Goal: Information Seeking & Learning: Check status

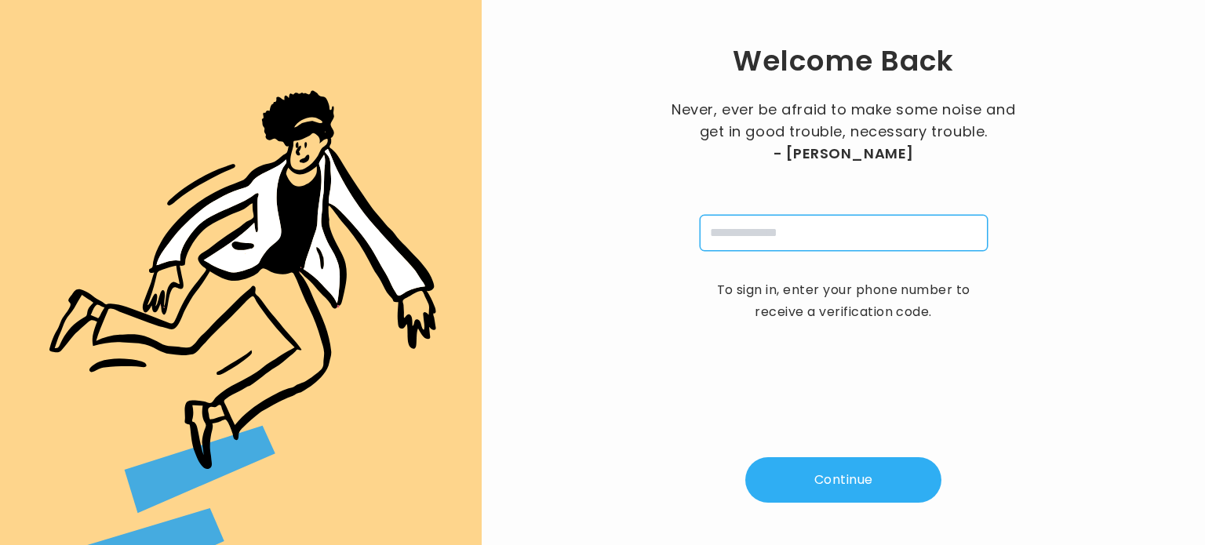
click at [747, 233] on input "tel" at bounding box center [844, 233] width 288 height 36
type input "**********"
click at [827, 467] on button "Continue" at bounding box center [843, 479] width 196 height 45
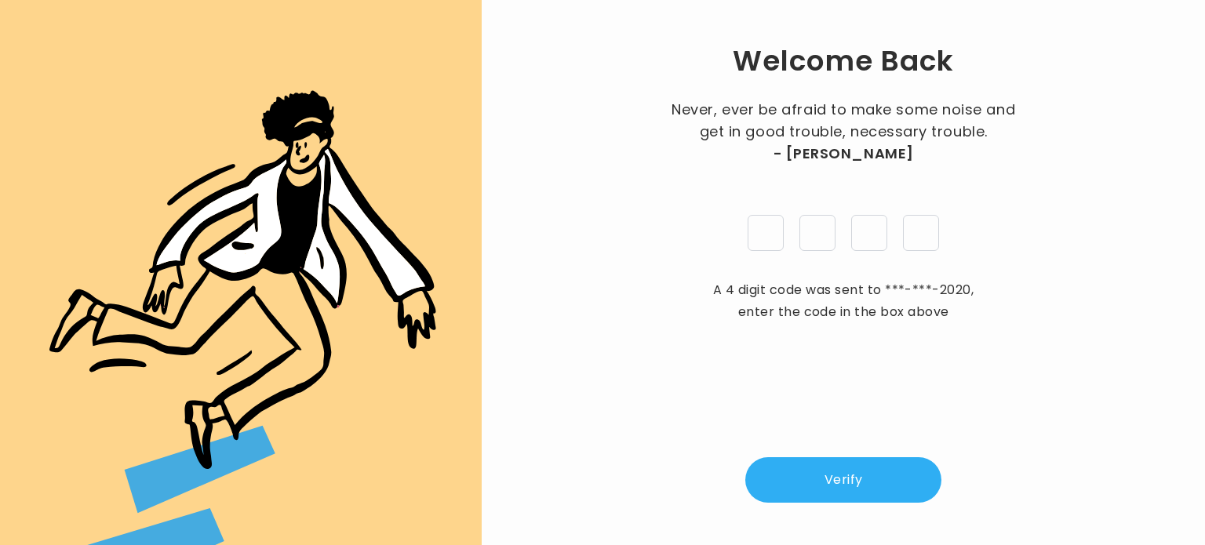
type input "*"
click at [834, 473] on button "Verify" at bounding box center [843, 479] width 196 height 45
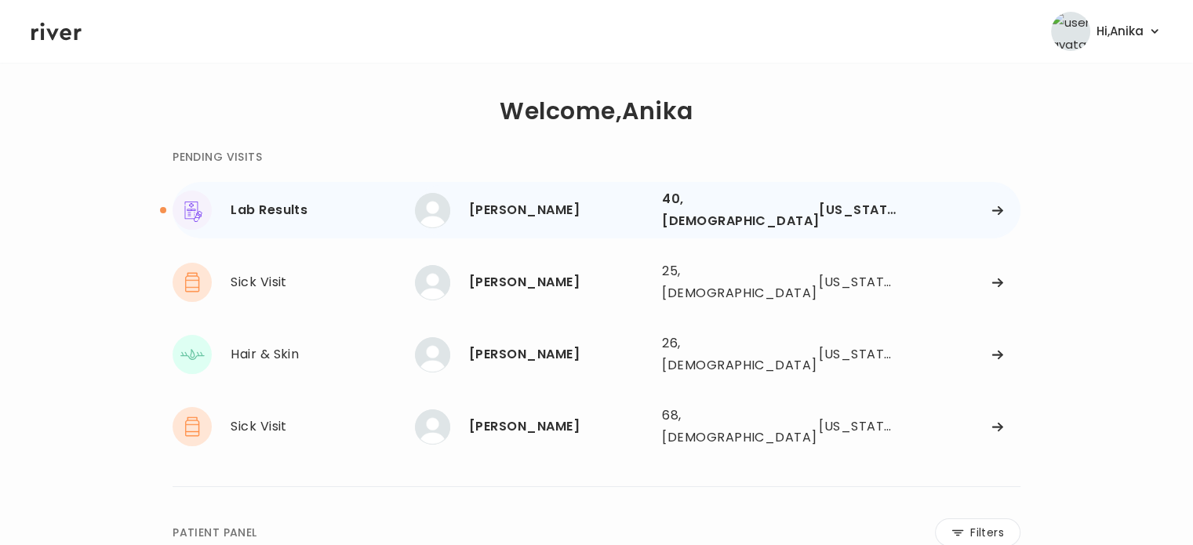
click at [562, 209] on div "[PERSON_NAME]" at bounding box center [559, 210] width 180 height 22
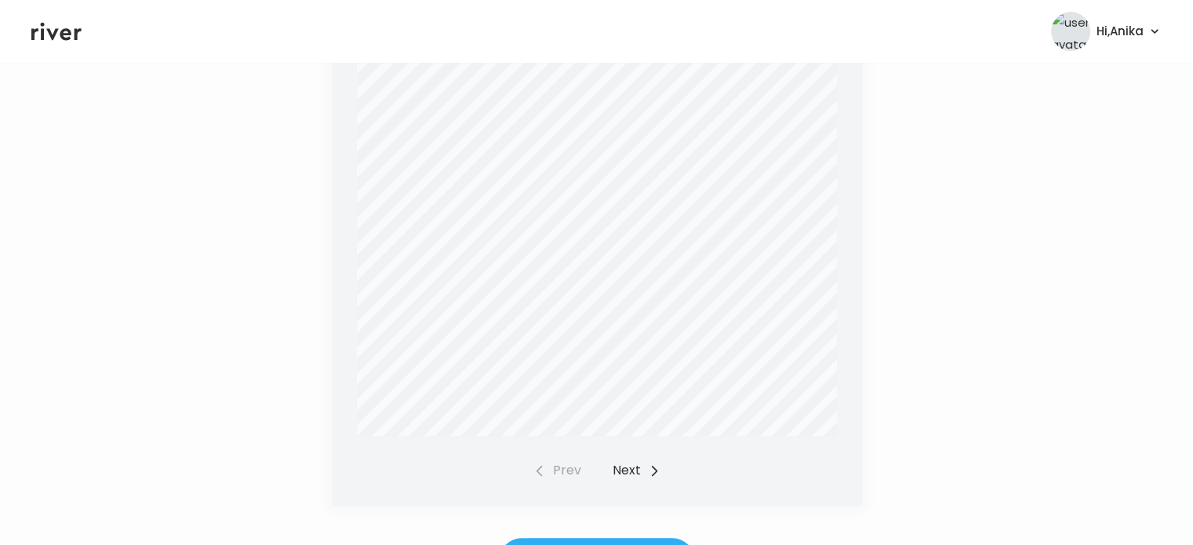
scroll to position [580, 0]
click at [622, 457] on button "Next" at bounding box center [636, 455] width 48 height 22
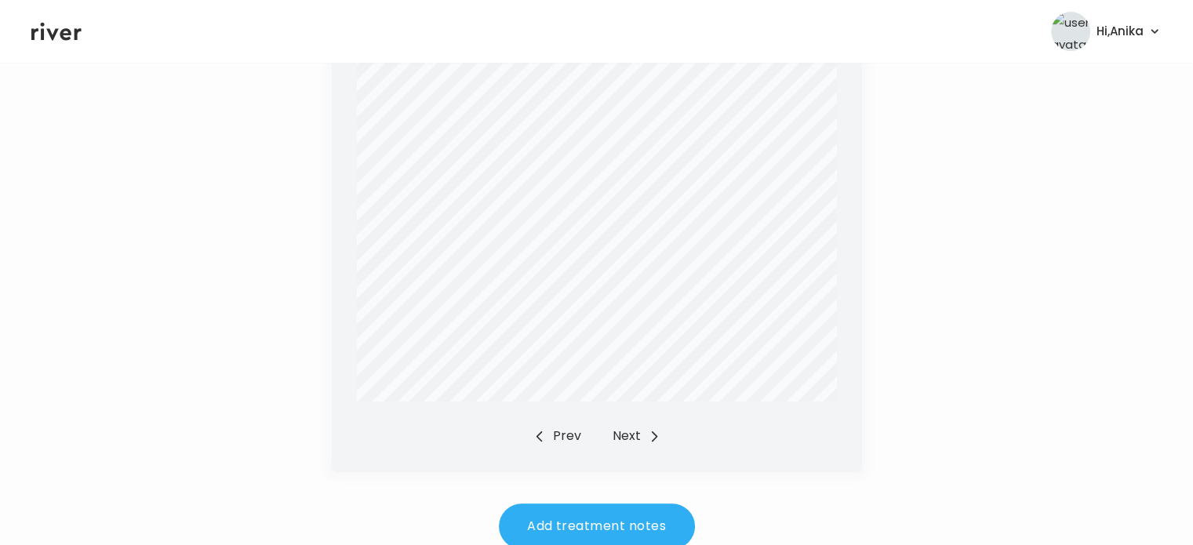
click at [562, 426] on button "Prev" at bounding box center [557, 436] width 48 height 22
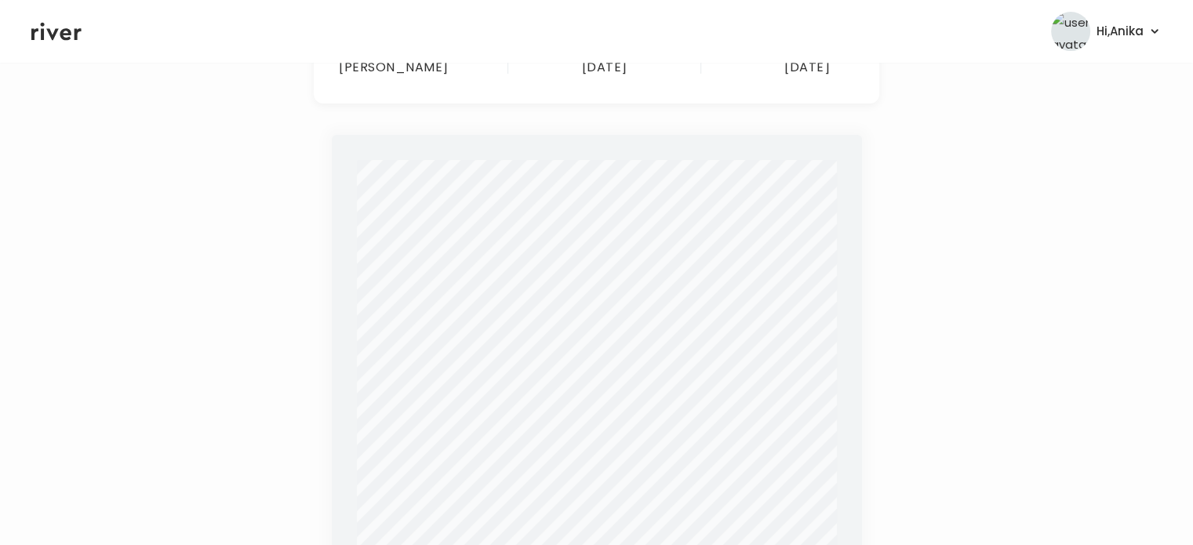
scroll to position [169, 0]
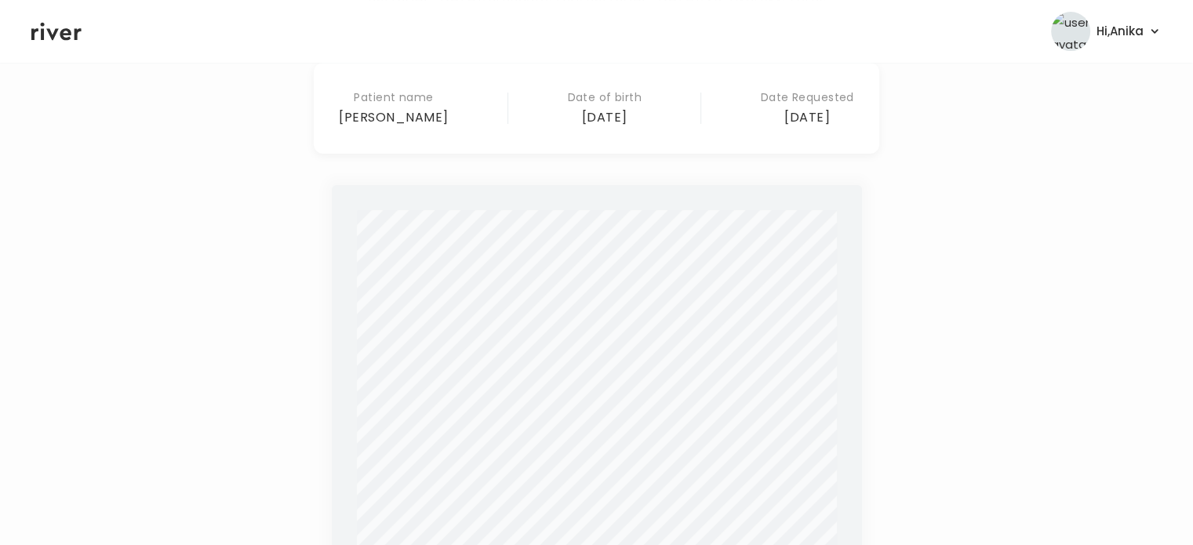
click at [60, 46] on header "Hi, Anika Profile Logout" at bounding box center [596, 31] width 1193 height 63
click at [66, 34] on icon at bounding box center [56, 32] width 50 height 18
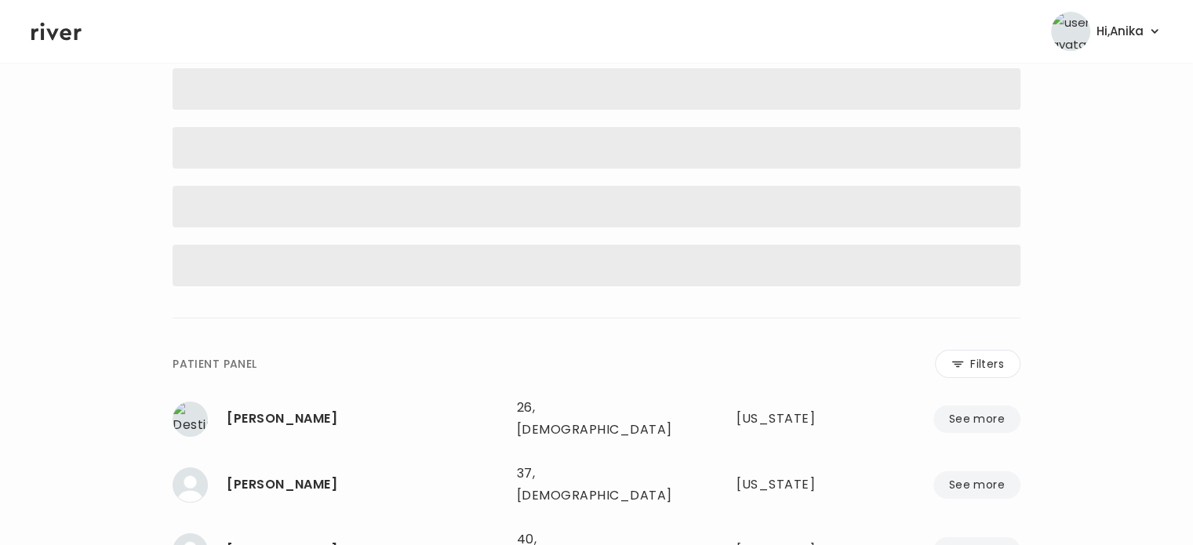
scroll to position [59, 0]
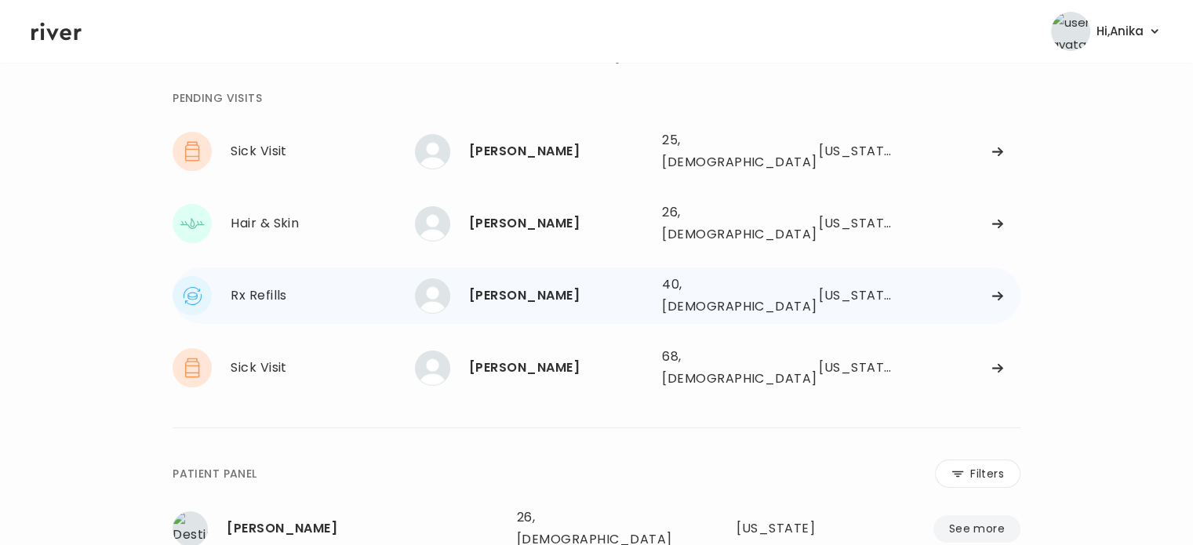
click at [541, 285] on div "[PERSON_NAME]" at bounding box center [559, 296] width 180 height 22
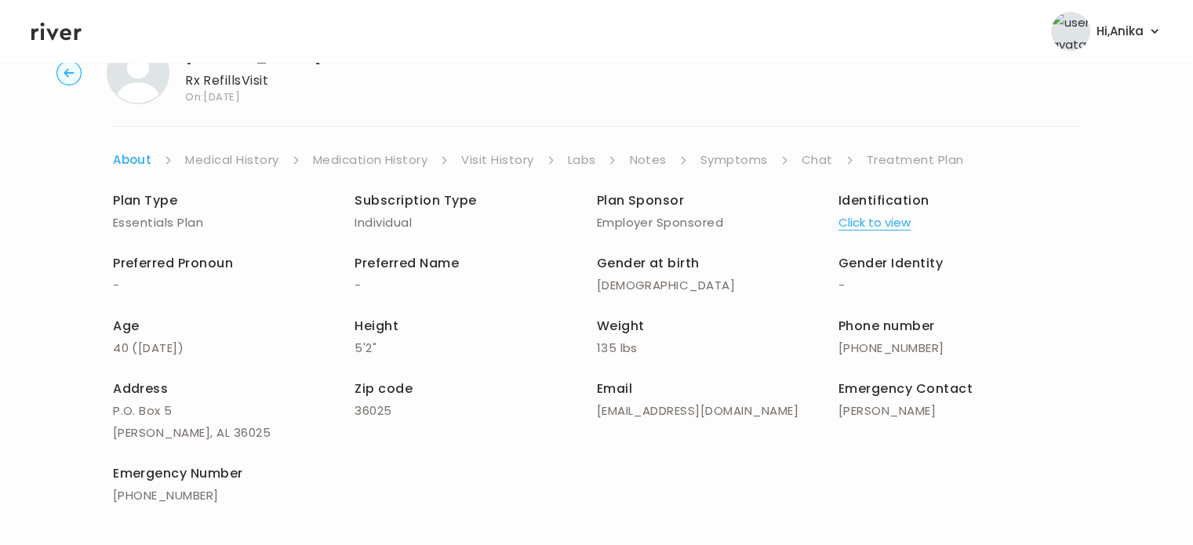
click at [887, 161] on link "Treatment Plan" at bounding box center [915, 160] width 97 height 22
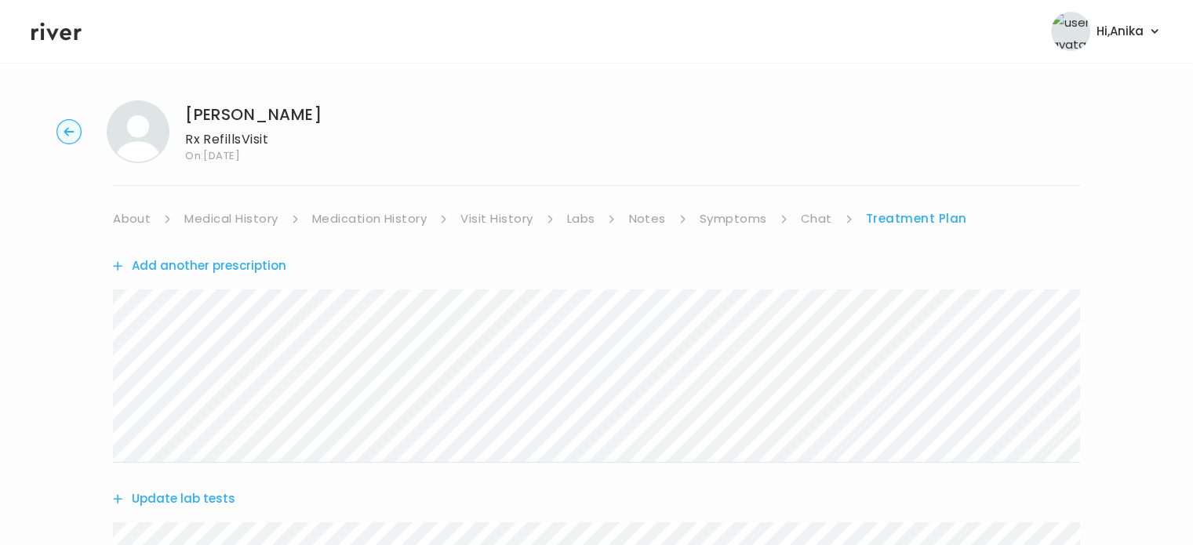
click at [63, 138] on circle "button" at bounding box center [69, 132] width 24 height 24
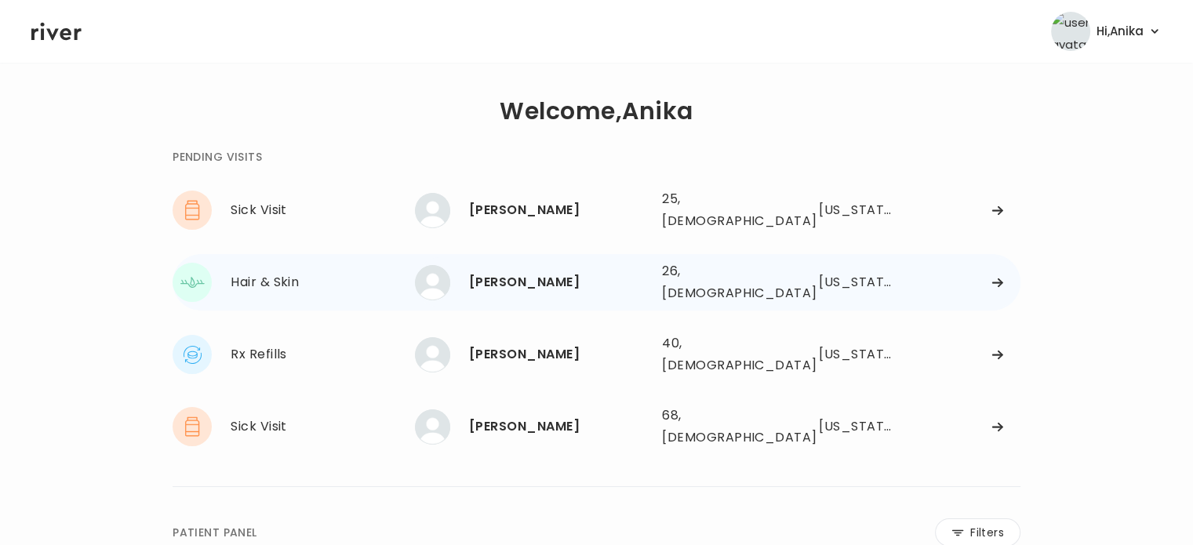
click at [540, 271] on div "[PERSON_NAME]" at bounding box center [559, 282] width 180 height 22
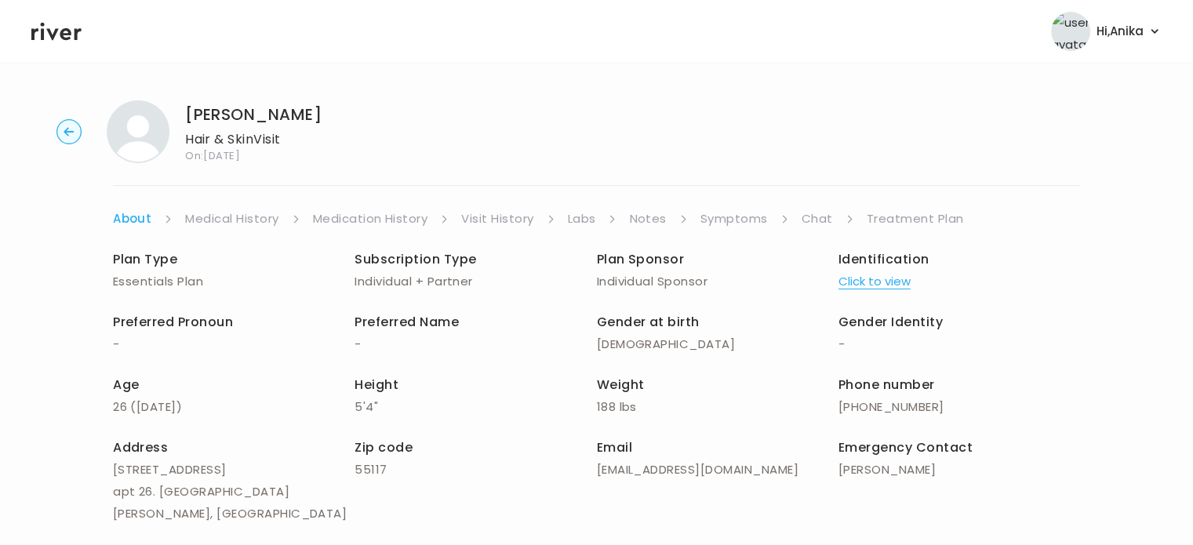
click at [869, 280] on button "Click to view" at bounding box center [874, 282] width 72 height 22
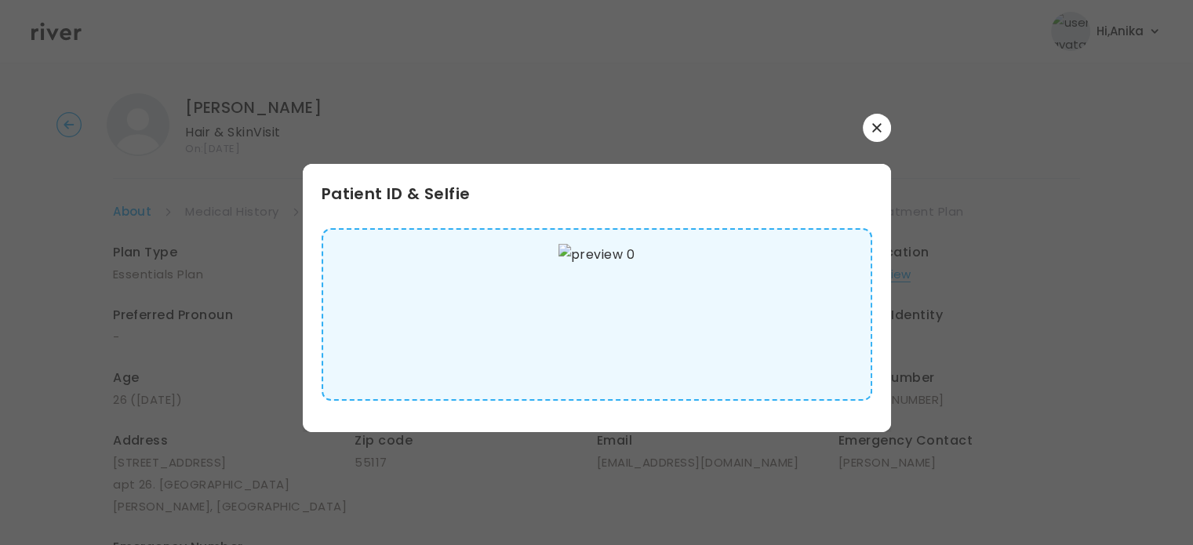
scroll to position [10, 0]
click at [870, 125] on button "button" at bounding box center [877, 128] width 28 height 28
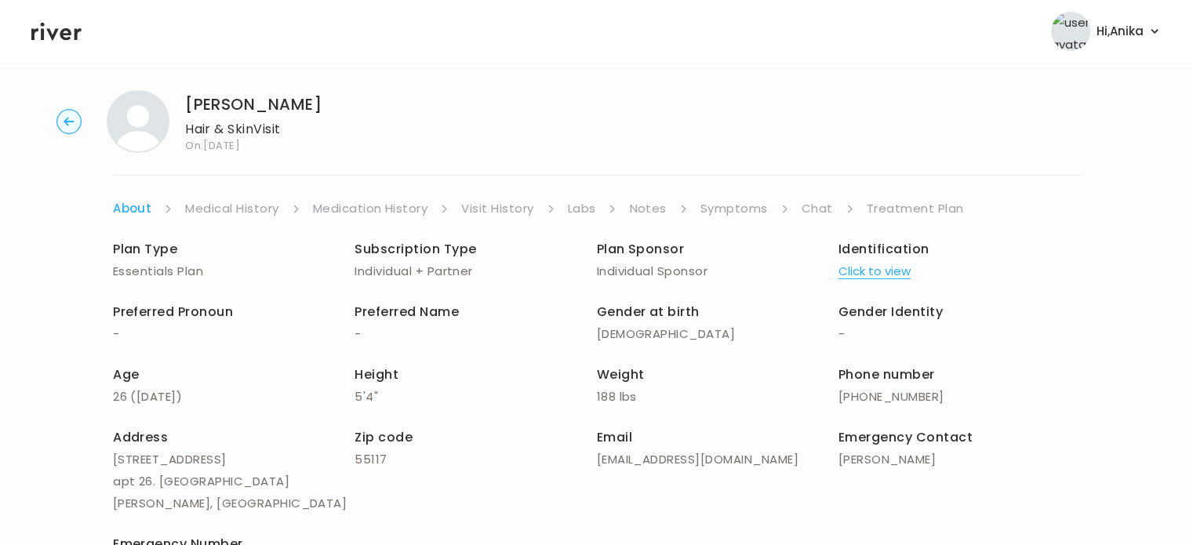
click at [236, 202] on link "Medical History" at bounding box center [231, 209] width 93 height 22
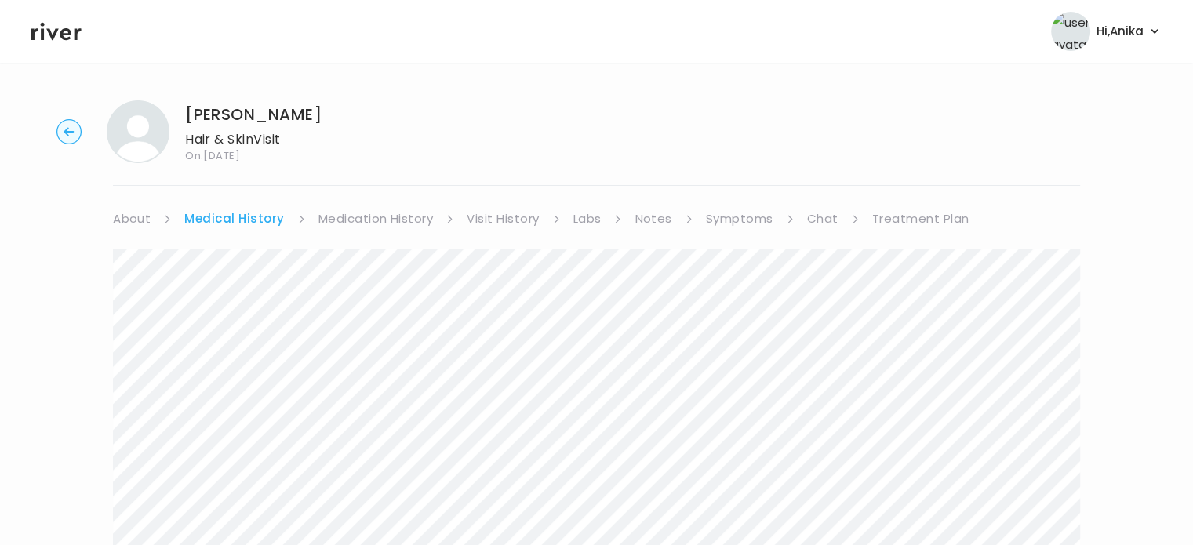
click at [376, 215] on link "Medication History" at bounding box center [375, 219] width 115 height 22
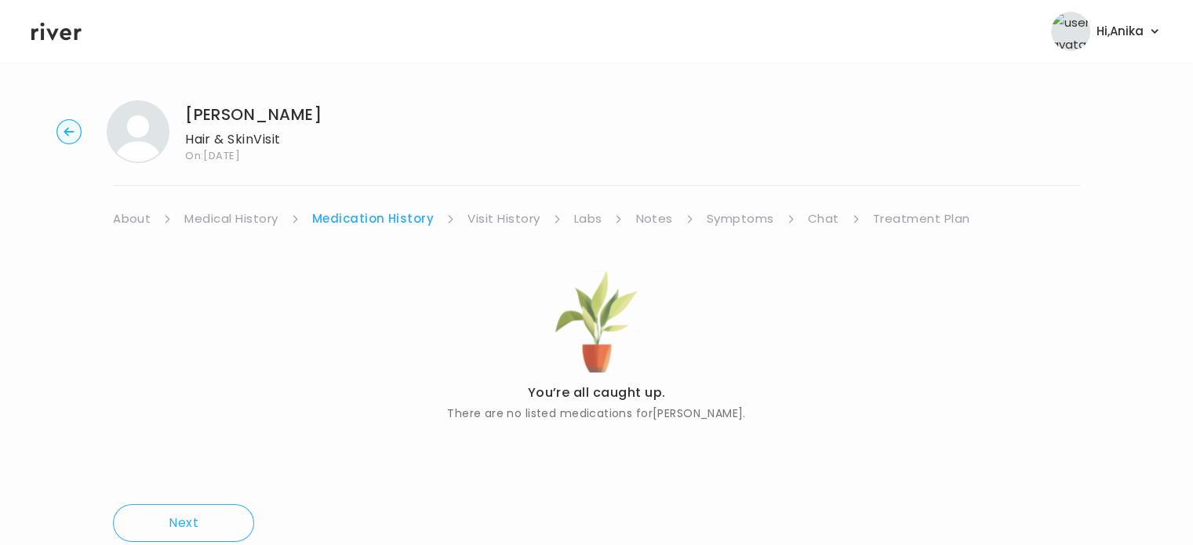
click at [481, 216] on link "Visit History" at bounding box center [503, 219] width 72 height 22
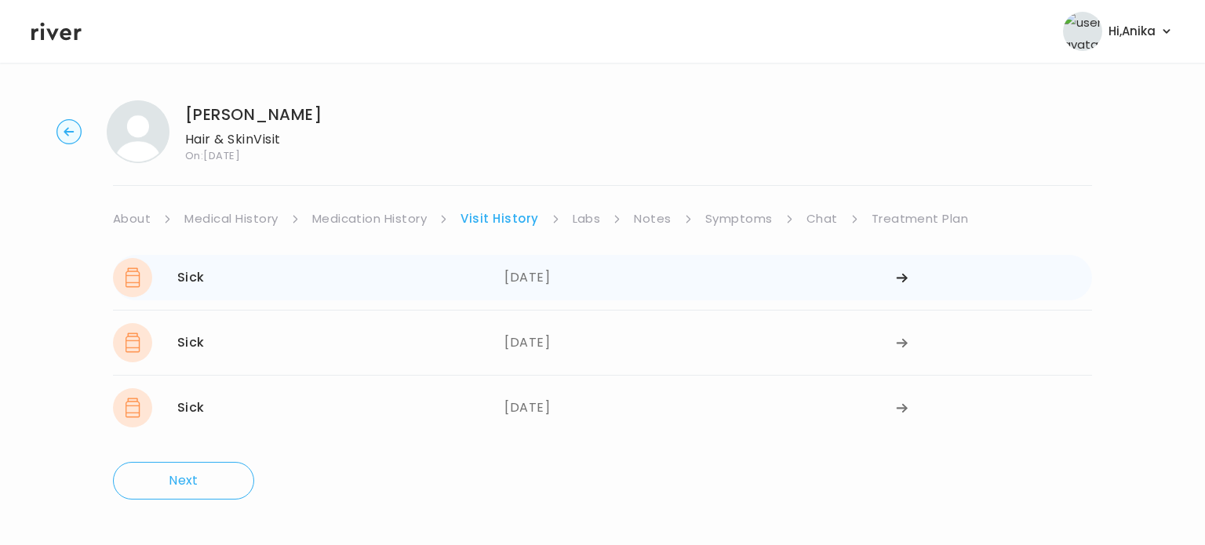
click at [558, 269] on div "09/17/2025" at bounding box center [699, 277] width 391 height 39
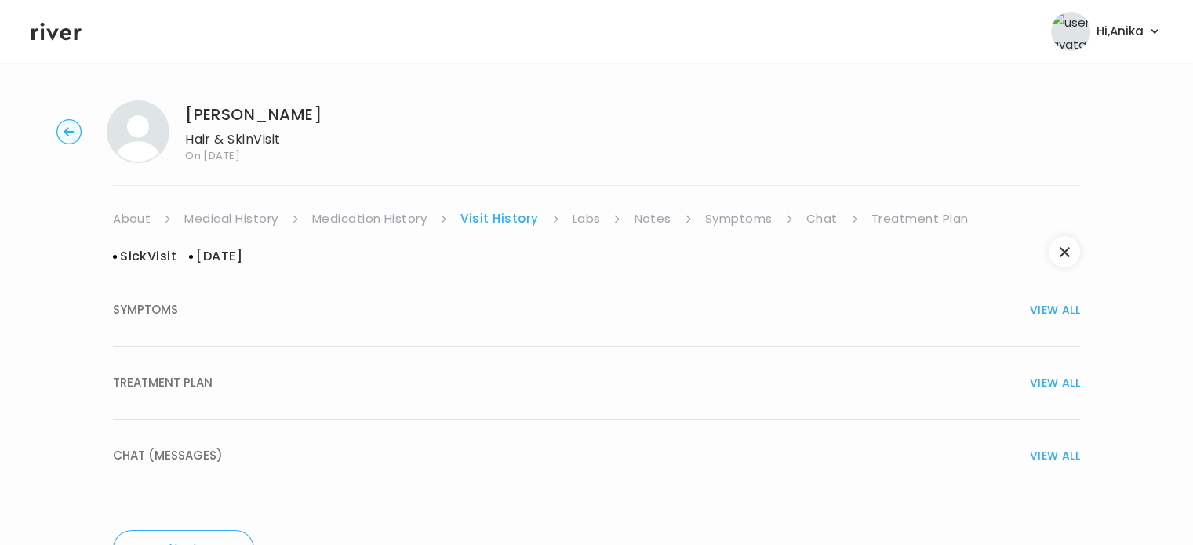
click at [539, 389] on div "TREATMENT PLAN VIEW ALL" at bounding box center [596, 383] width 967 height 22
click at [1063, 257] on button "button" at bounding box center [1064, 251] width 31 height 31
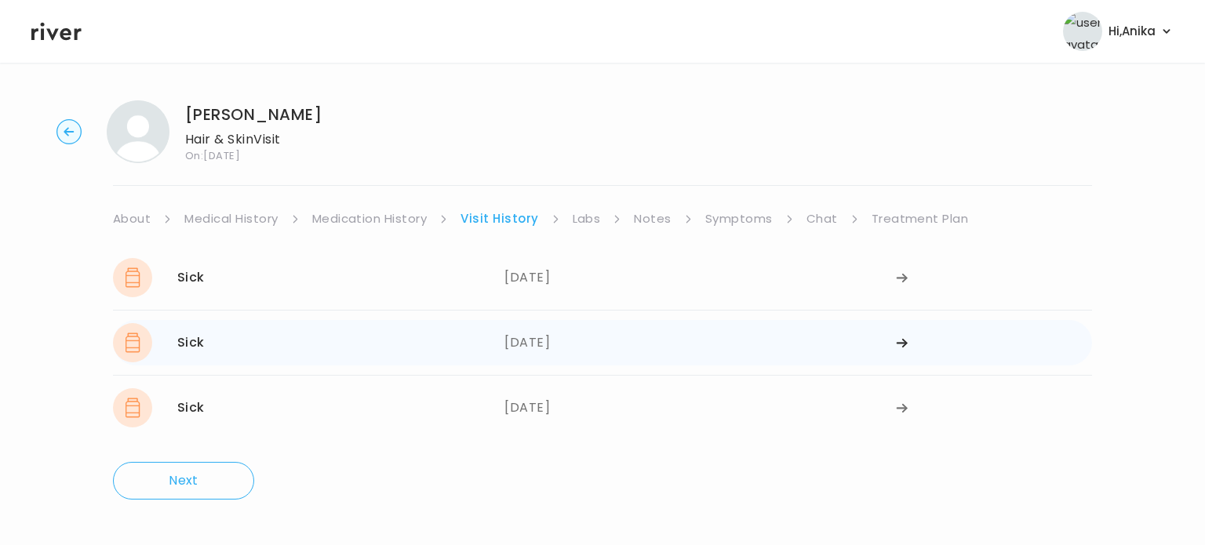
click at [565, 353] on div "08/19/2025" at bounding box center [699, 342] width 391 height 39
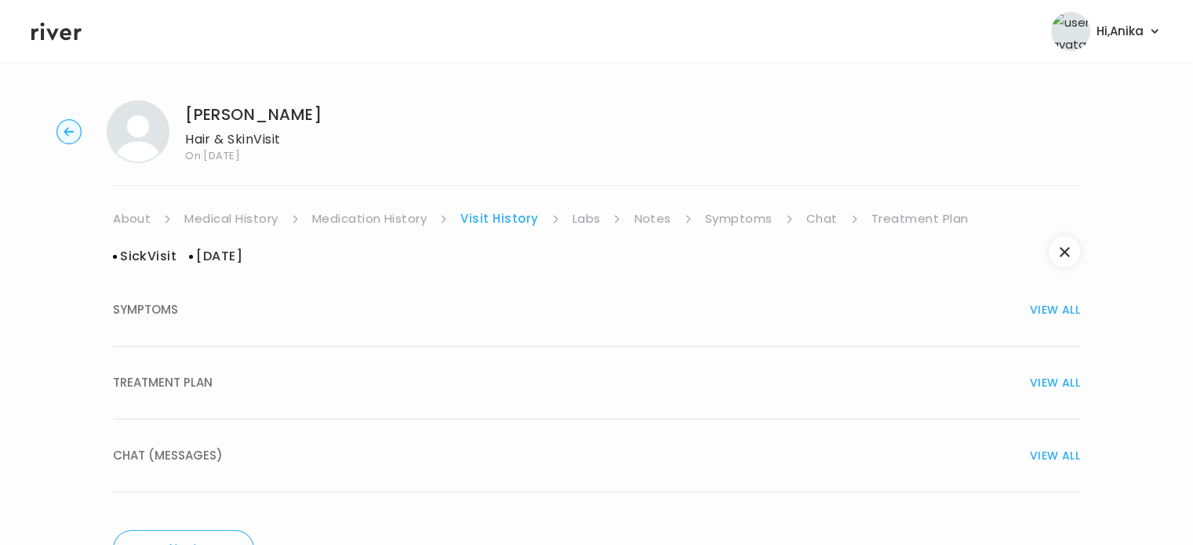
click at [564, 401] on button "TREATMENT PLAN VIEW ALL" at bounding box center [596, 383] width 967 height 73
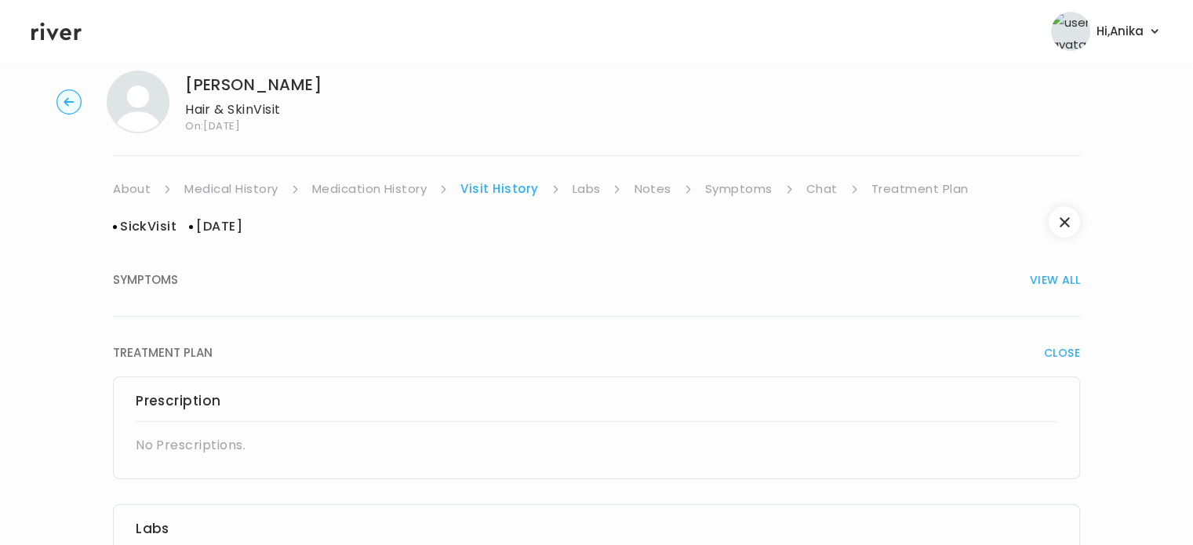
scroll to position [29, 0]
click at [595, 187] on link "Labs" at bounding box center [586, 190] width 28 height 22
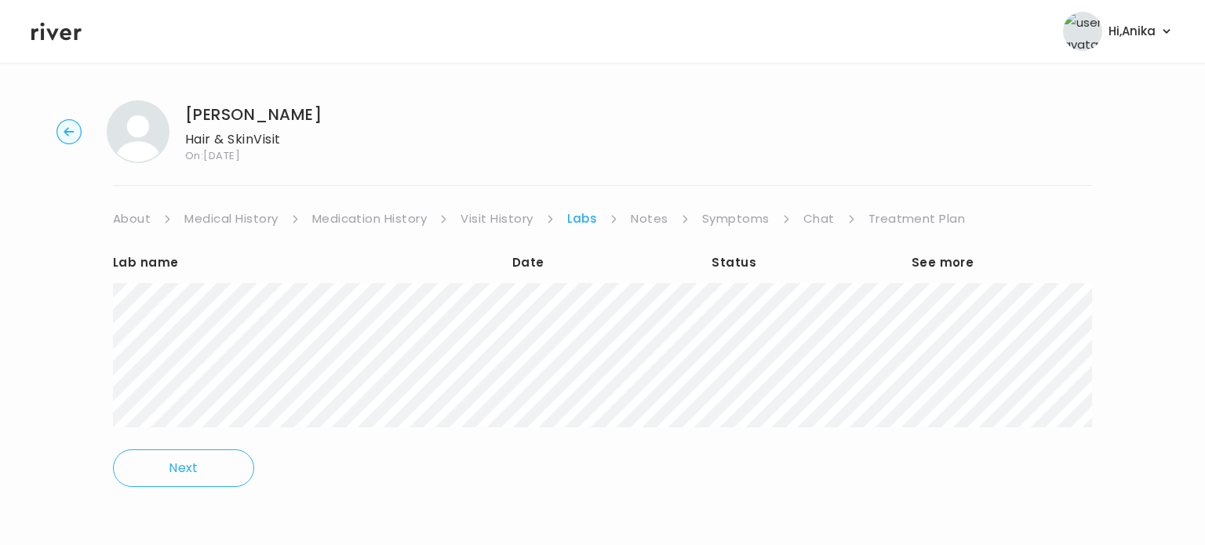
click at [639, 209] on link "Notes" at bounding box center [649, 219] width 37 height 22
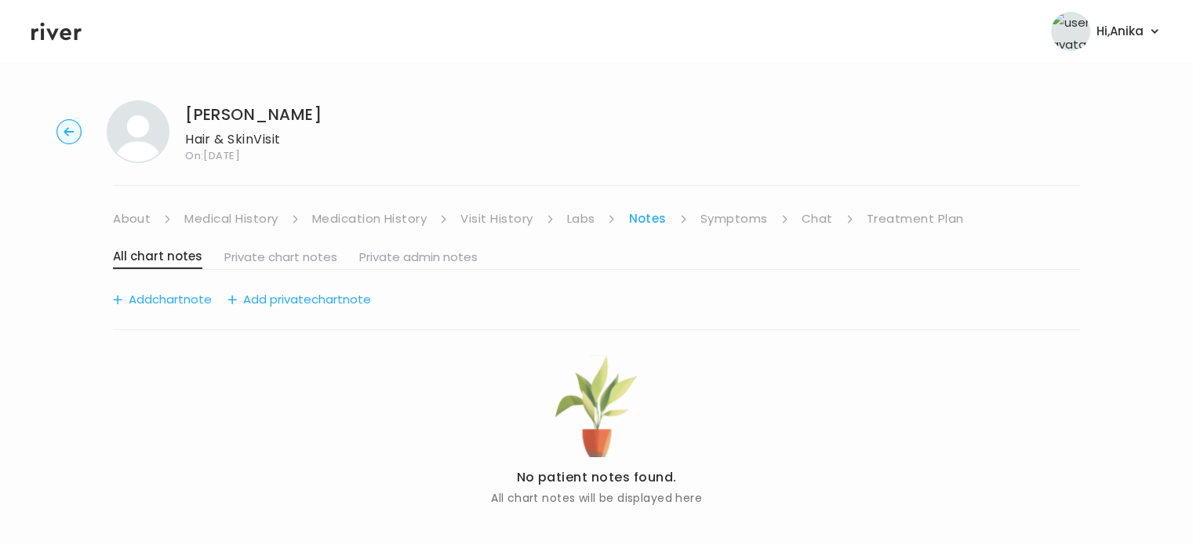
click at [715, 218] on link "Symptoms" at bounding box center [733, 219] width 67 height 22
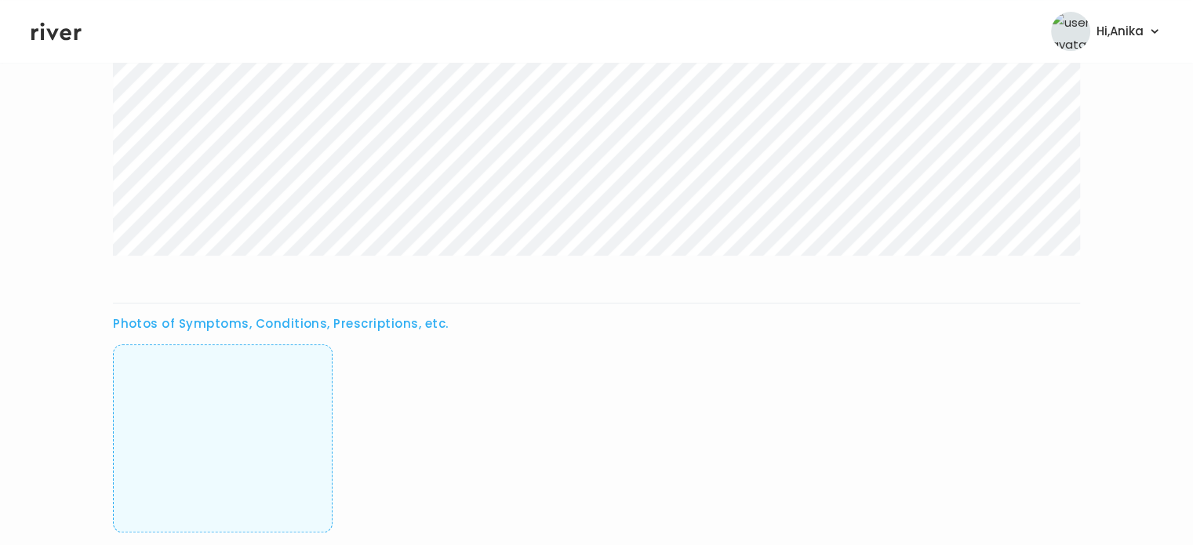
scroll to position [558, 0]
click at [223, 407] on img at bounding box center [223, 428] width 0 height 155
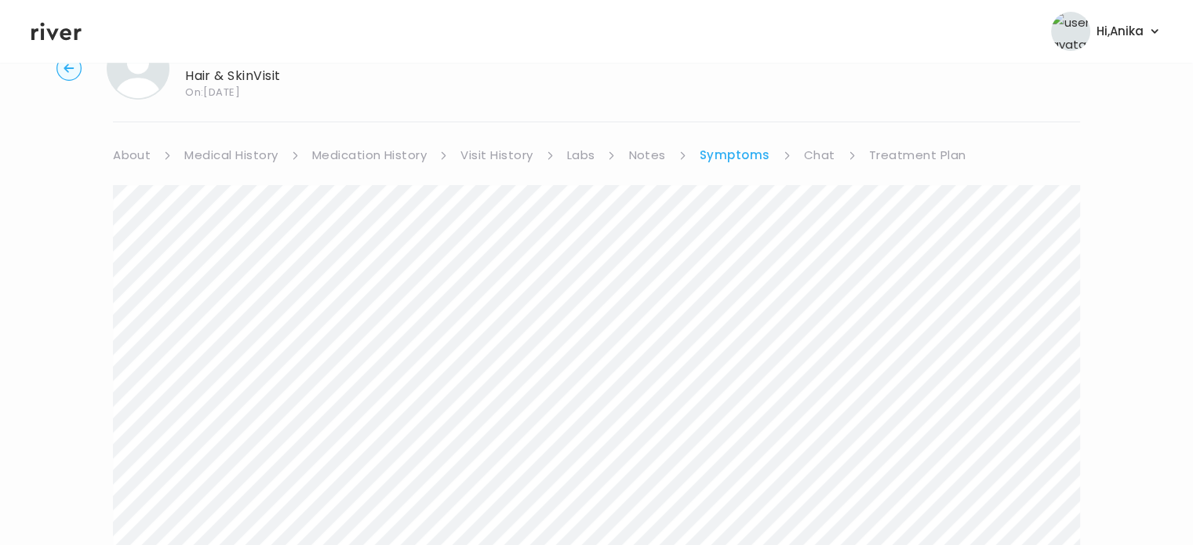
scroll to position [0, 0]
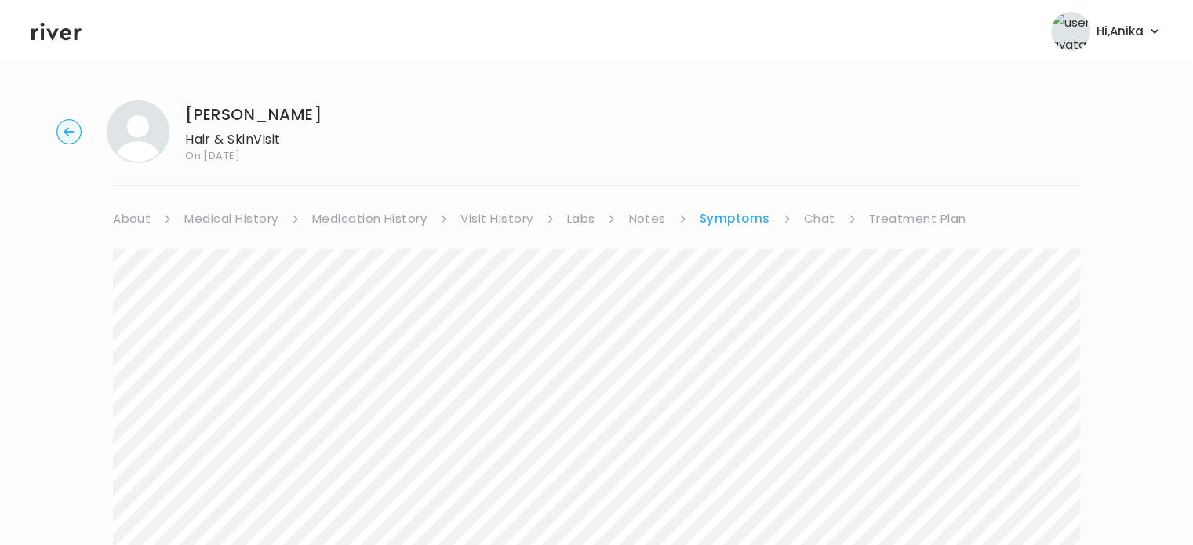
click at [819, 216] on link "Chat" at bounding box center [819, 219] width 31 height 22
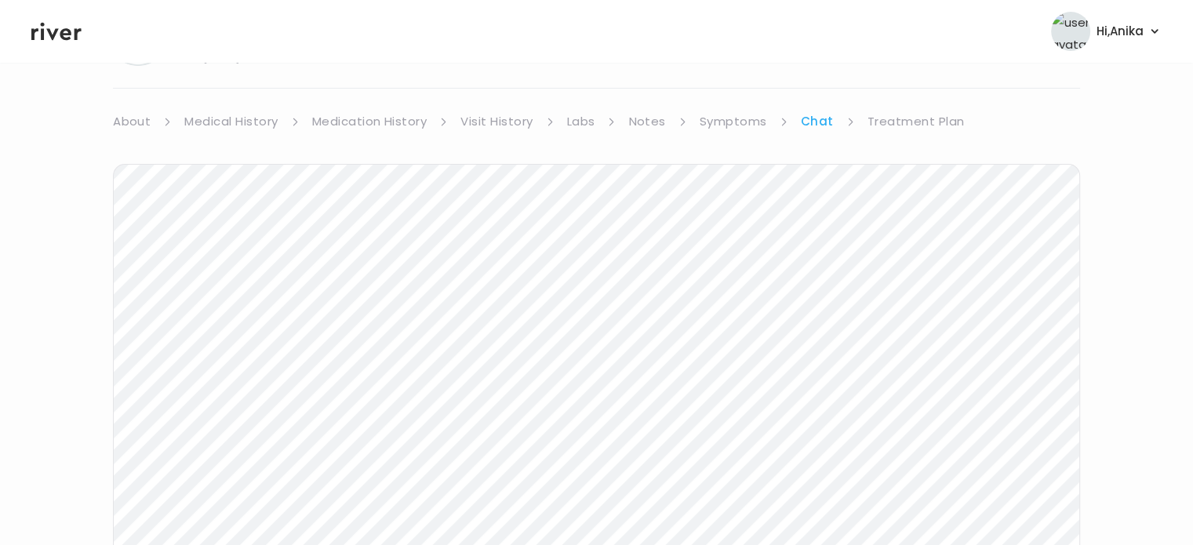
scroll to position [81, 0]
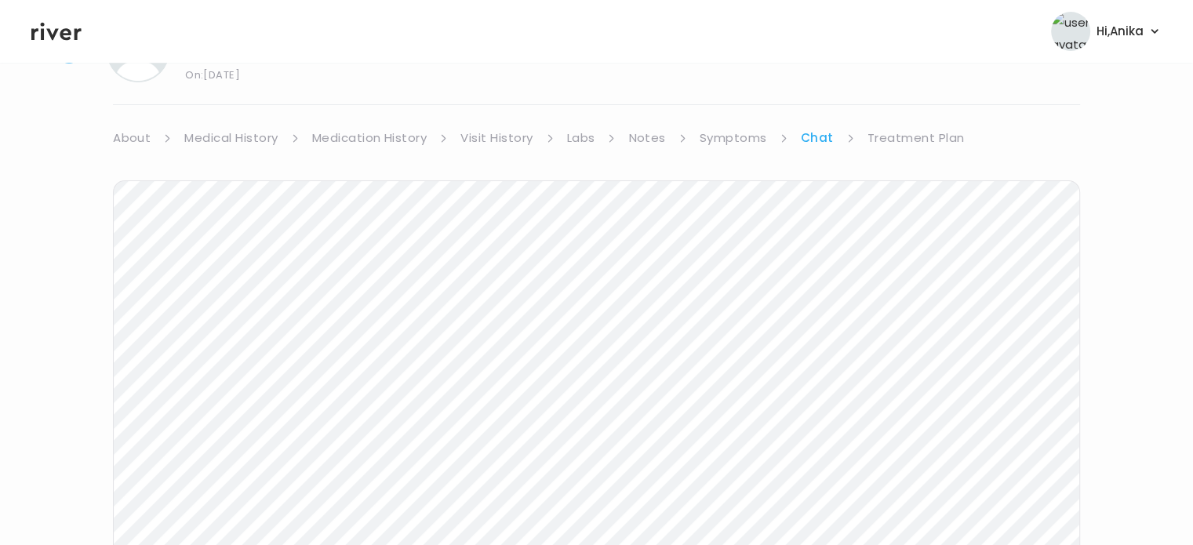
click at [501, 149] on div "Next Ping message sent" at bounding box center [596, 451] width 967 height 604
click at [487, 144] on link "Visit History" at bounding box center [496, 138] width 72 height 22
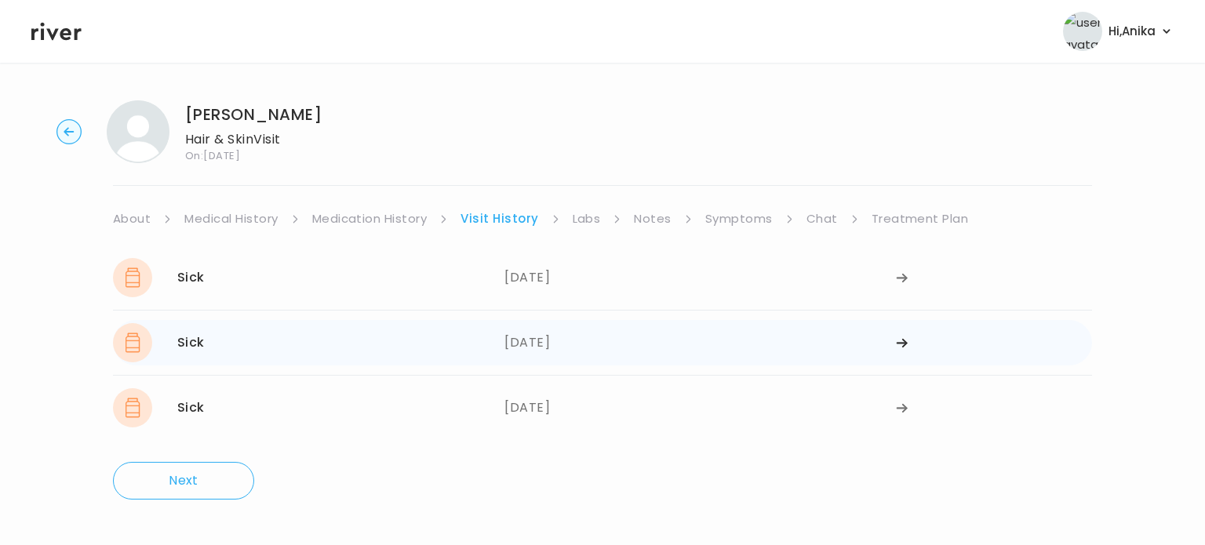
click at [538, 357] on div "08/19/2025" at bounding box center [699, 342] width 391 height 39
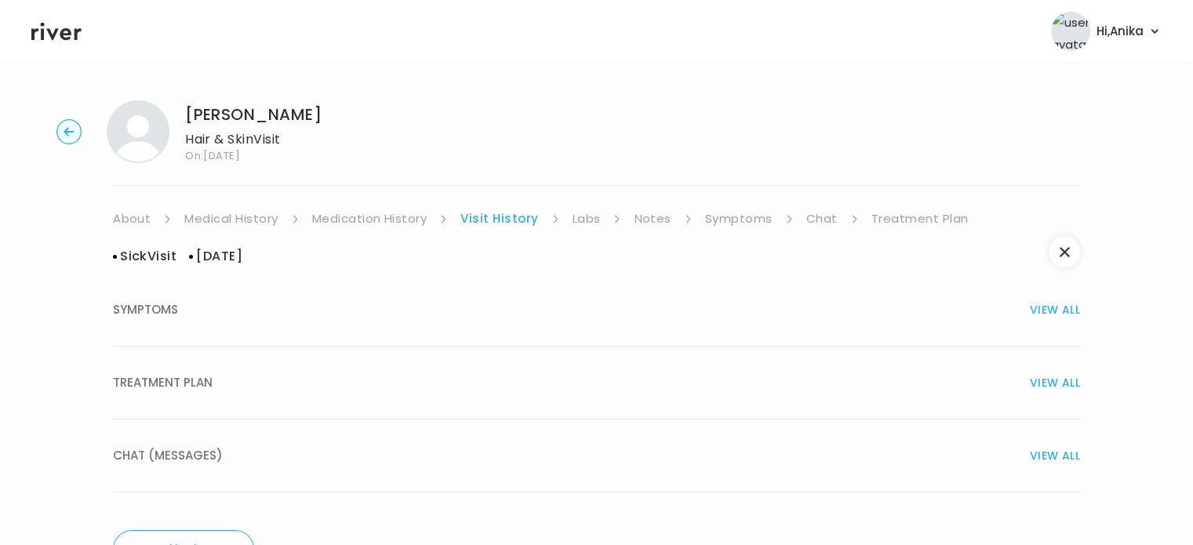
click at [563, 311] on div "SYMPTOMS VIEW ALL" at bounding box center [596, 310] width 967 height 22
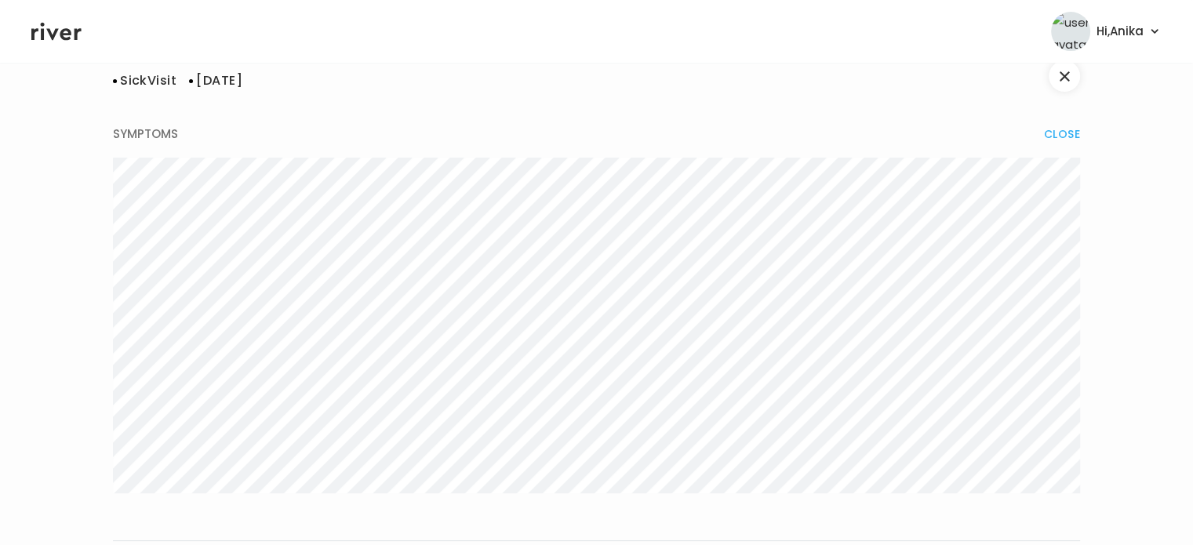
scroll to position [329, 0]
click at [586, 434] on div "TREATMENT PLAN VIEW ALL" at bounding box center [596, 424] width 967 height 22
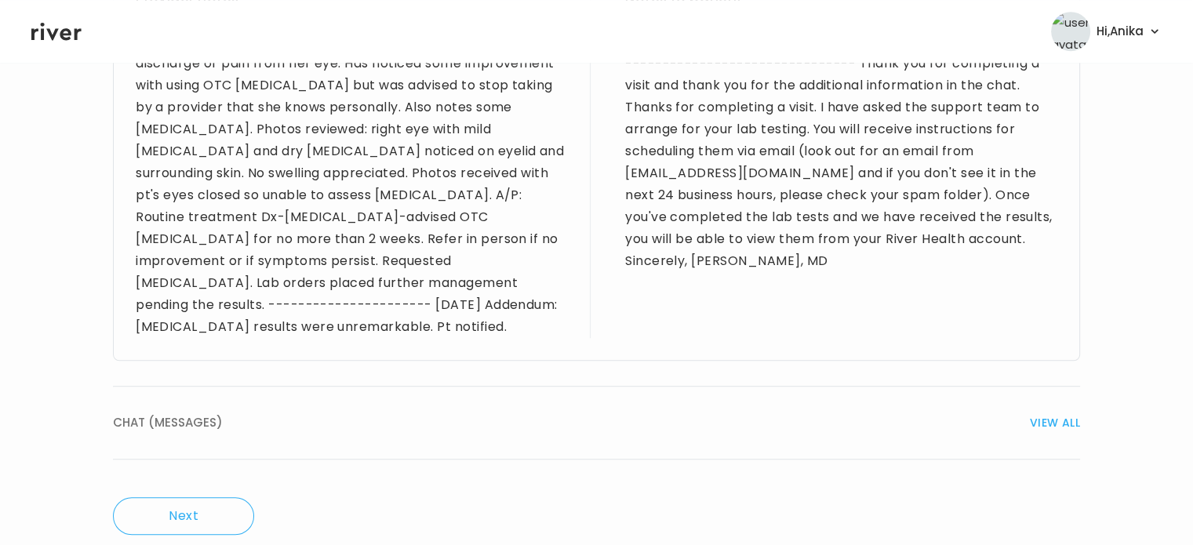
scroll to position [1094, 0]
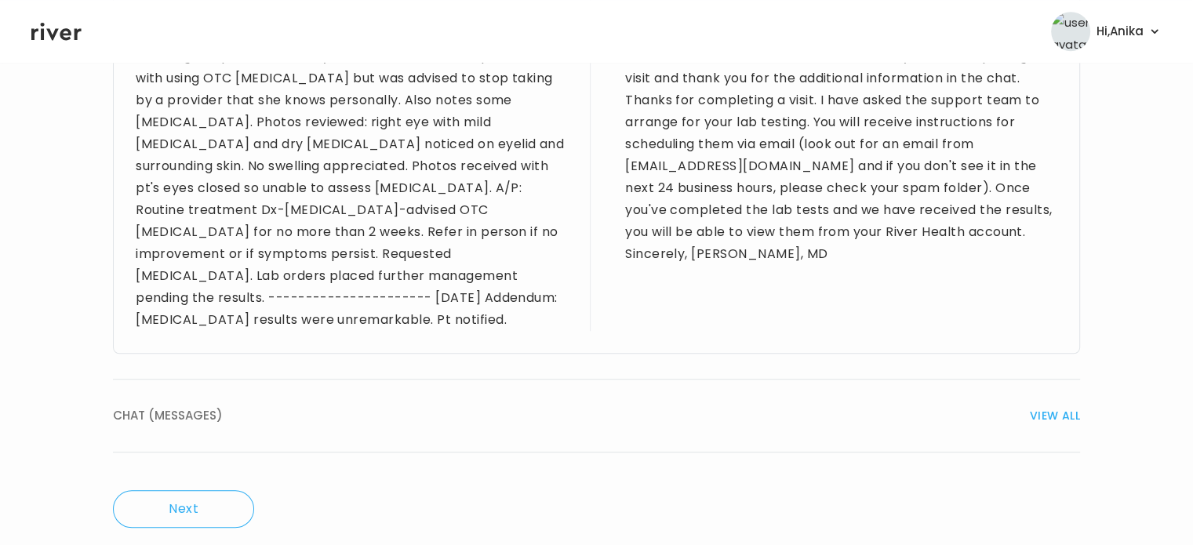
click at [1062, 408] on button "CHAT (MESSAGES) VIEW ALL" at bounding box center [596, 416] width 967 height 73
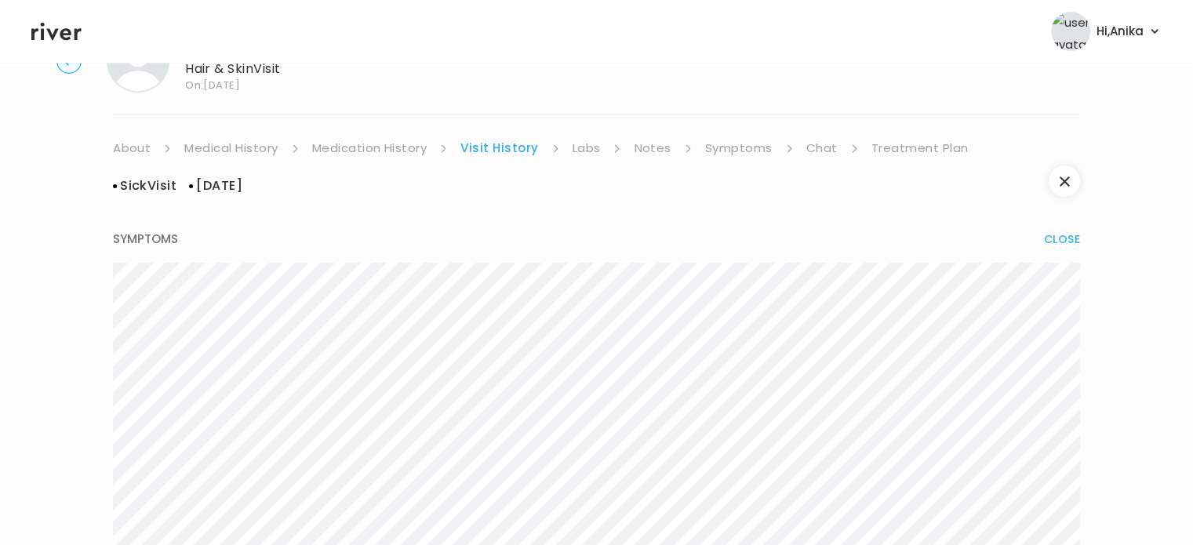
scroll to position [75, 0]
click at [725, 144] on link "Symptoms" at bounding box center [738, 144] width 67 height 22
click at [812, 151] on link "Chat" at bounding box center [819, 144] width 31 height 22
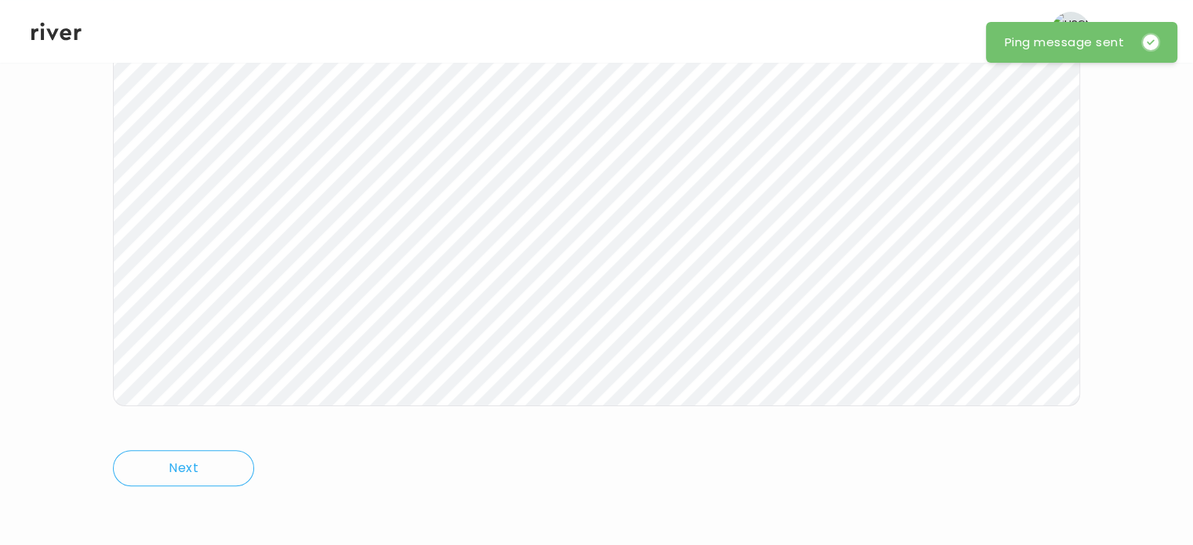
click at [63, 31] on icon at bounding box center [56, 32] width 50 height 18
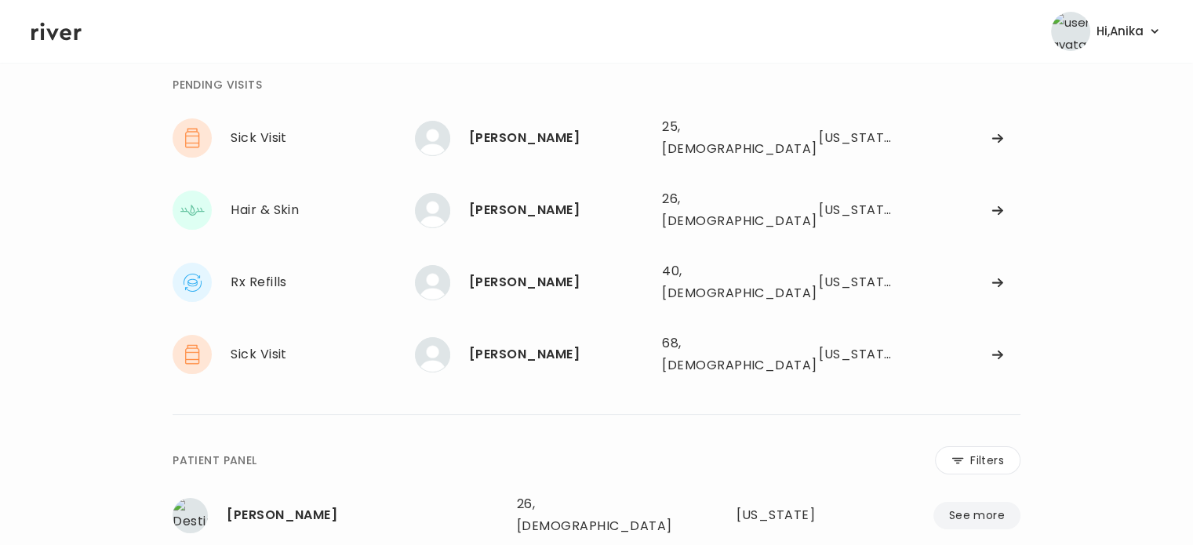
scroll to position [38, 0]
